Goal: Task Accomplishment & Management: Use online tool/utility

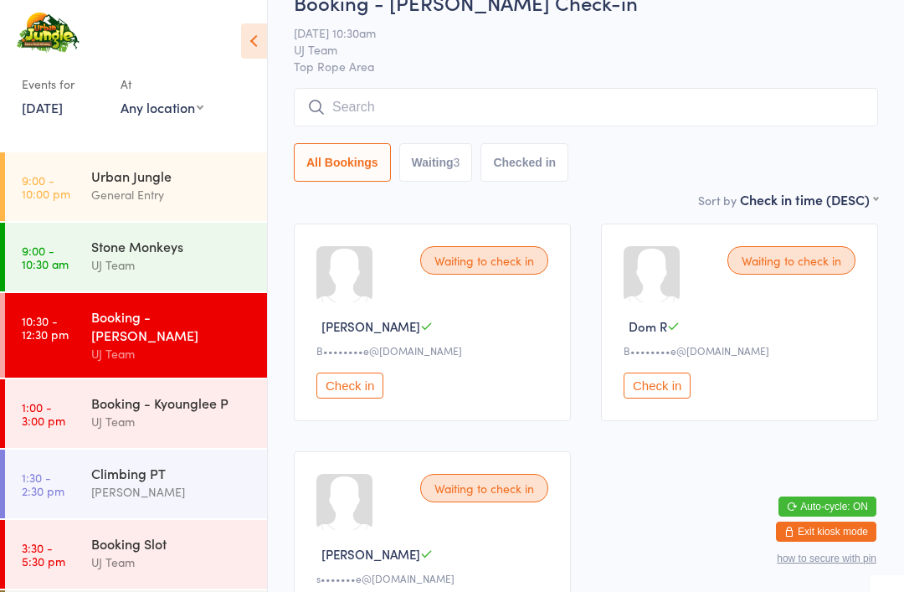
click at [127, 254] on div "Stone Monkeys" at bounding box center [172, 246] width 162 height 18
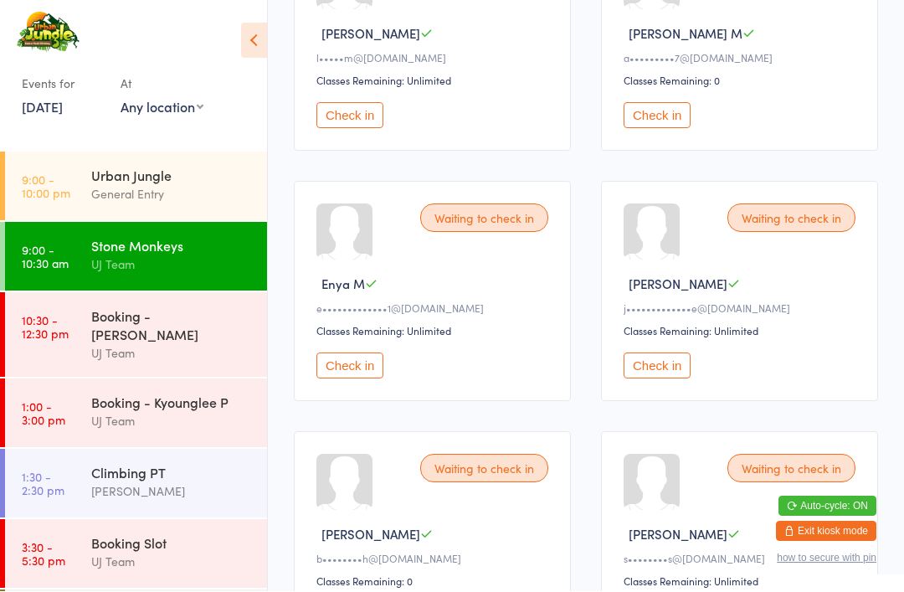
scroll to position [1097, 0]
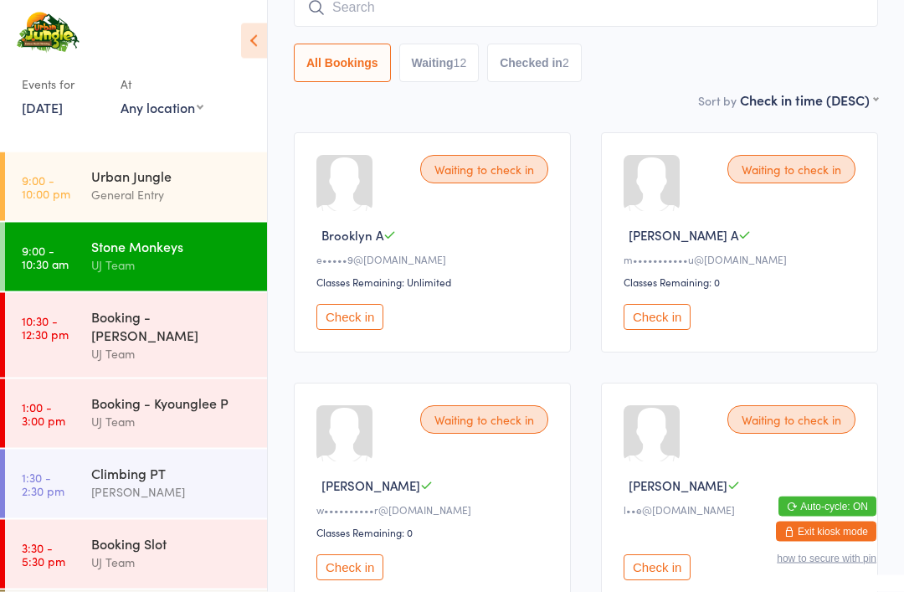
scroll to position [0, 0]
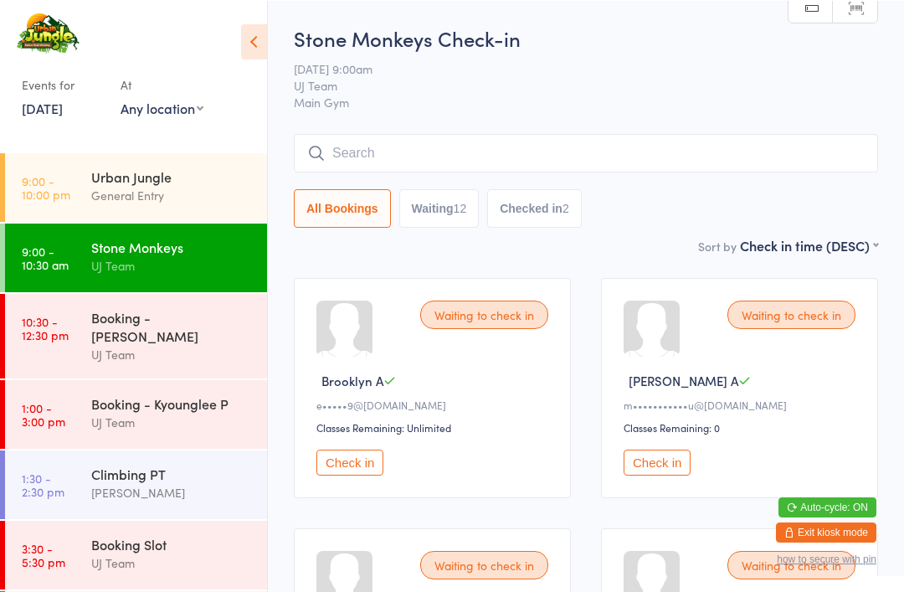
click at [666, 473] on button "Check in" at bounding box center [657, 462] width 67 height 26
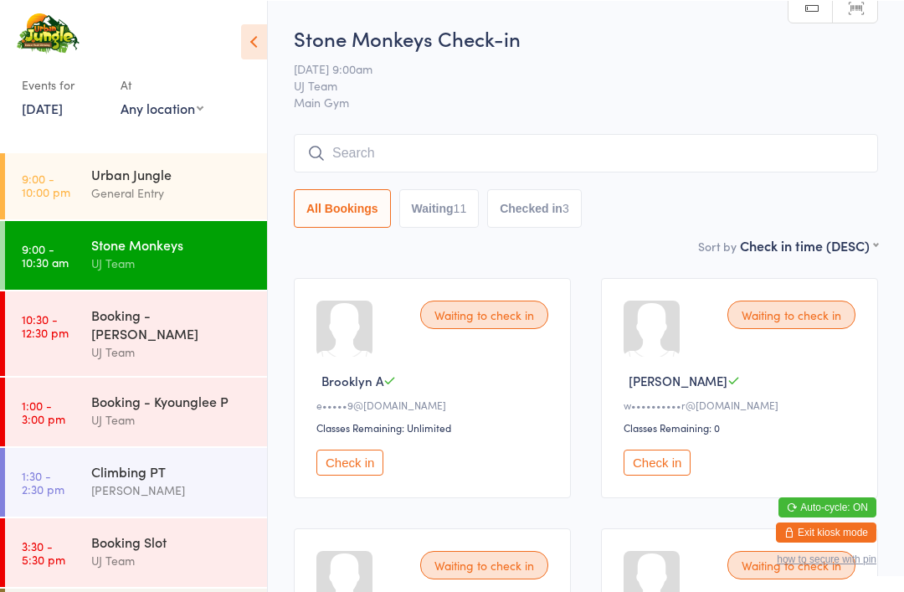
scroll to position [3, 0]
click at [191, 189] on div "General Entry" at bounding box center [172, 191] width 162 height 19
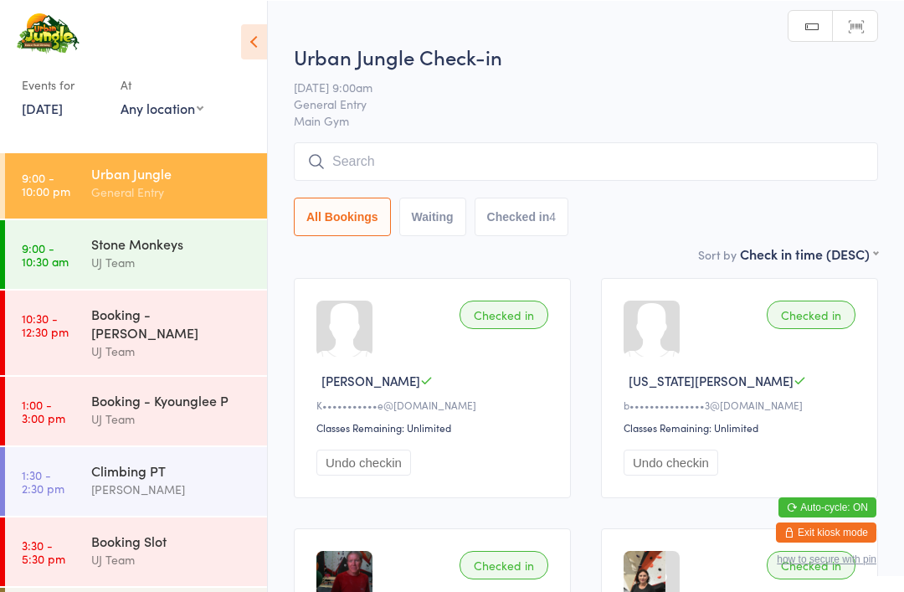
click at [391, 152] on input "search" at bounding box center [586, 160] width 584 height 39
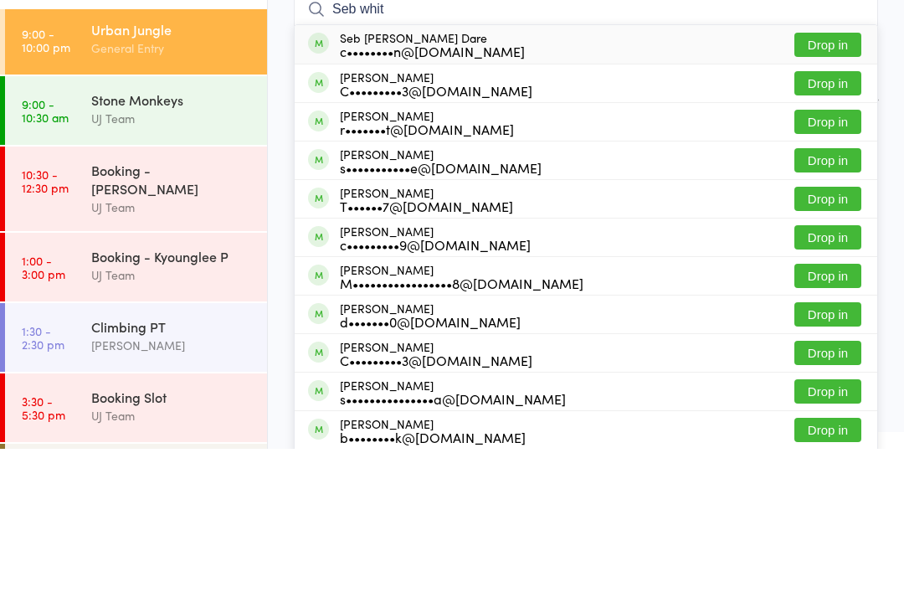
type input "Seb whit"
click at [819, 176] on button "Drop in" at bounding box center [827, 188] width 67 height 24
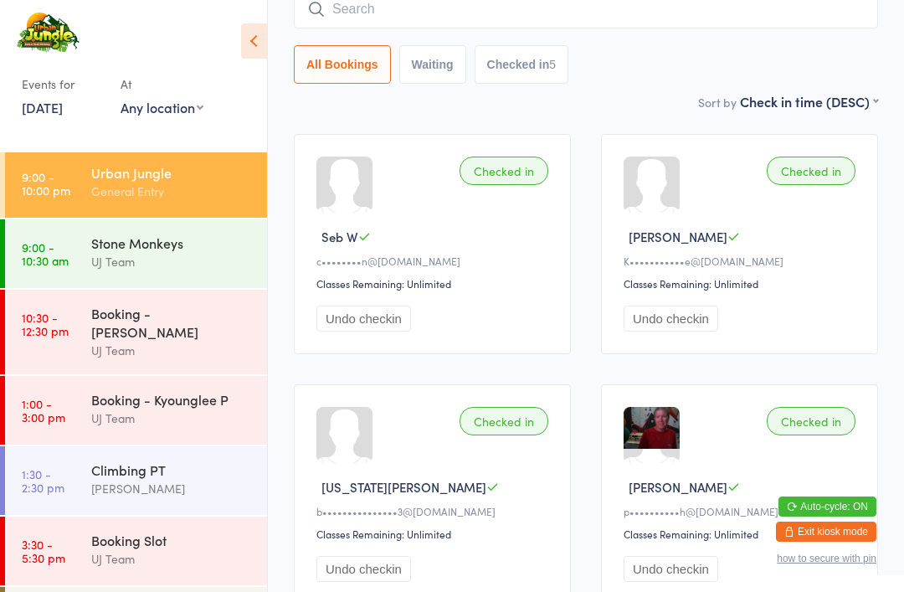
click at [175, 184] on div "General Entry" at bounding box center [172, 191] width 162 height 19
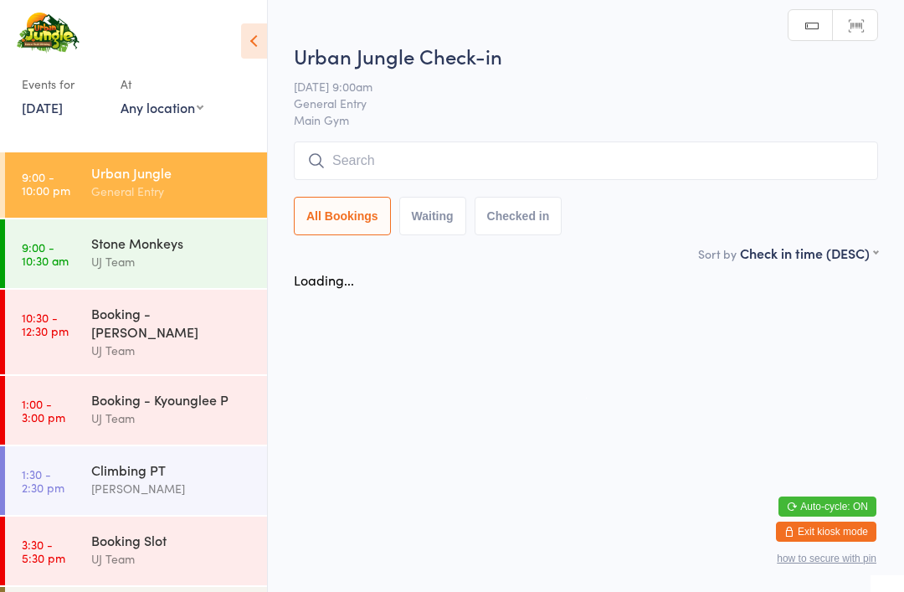
scroll to position [0, 0]
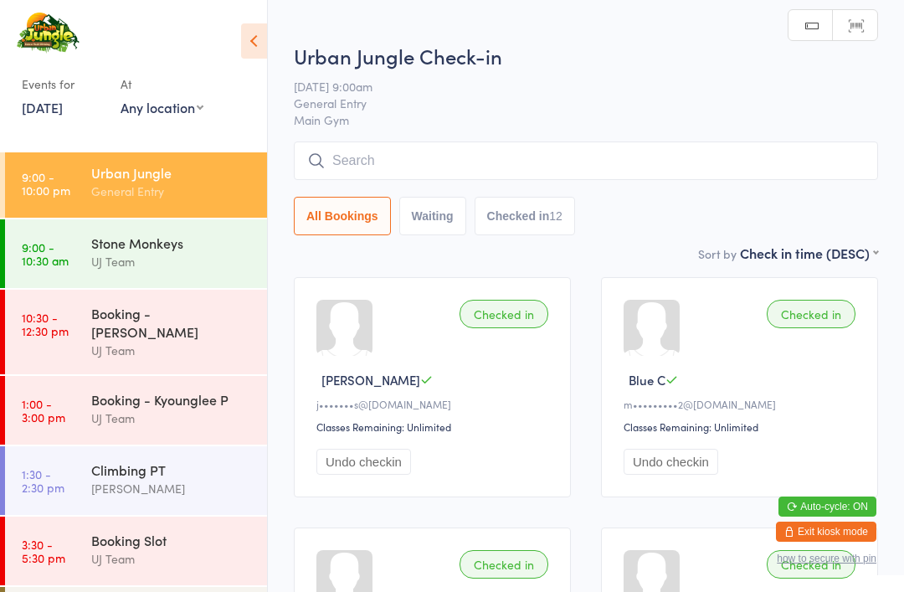
click at [375, 164] on input "search" at bounding box center [586, 160] width 584 height 39
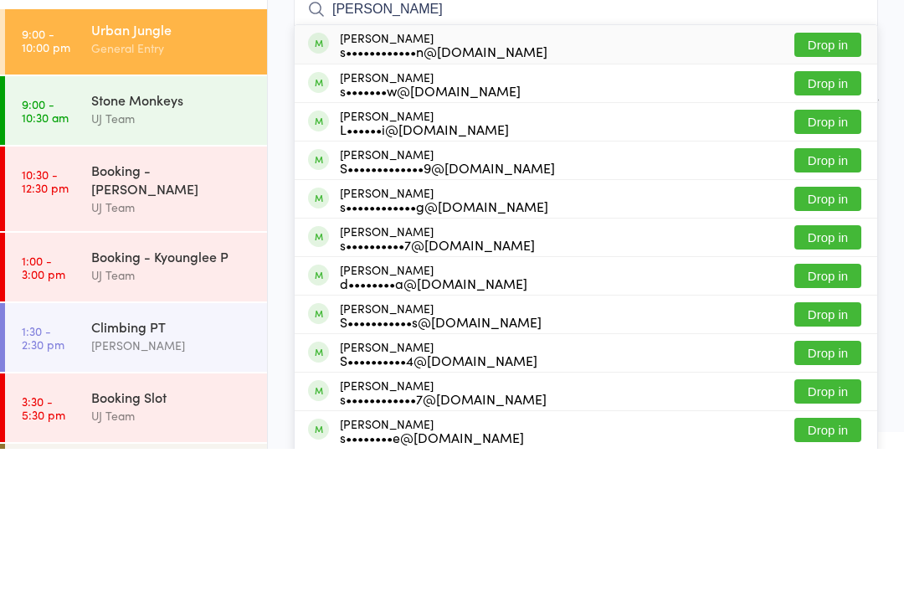
type input "[PERSON_NAME]"
click at [829, 176] on button "Drop in" at bounding box center [827, 188] width 67 height 24
